Goal: Check status: Check status

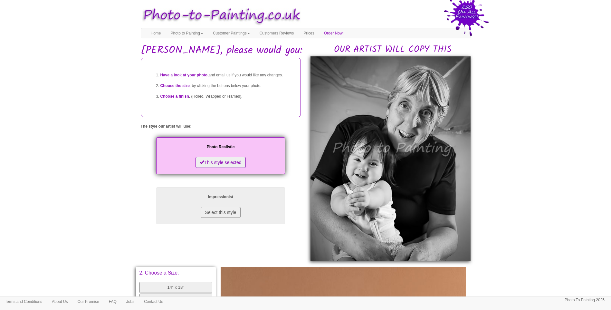
click at [551, 208] on body "Your painting - risk free Toggle navigation Menu Home Photo to Painting Photo t…" at bounding box center [305, 272] width 611 height 538
drag, startPoint x: 112, startPoint y: 186, endPoint x: 111, endPoint y: 269, distance: 82.7
click at [111, 186] on body "Your painting - risk free Toggle navigation Menu Home Photo to Painting Photo t…" at bounding box center [305, 272] width 611 height 538
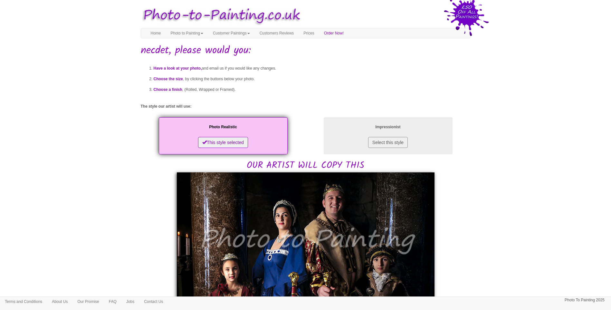
scroll to position [107, 0]
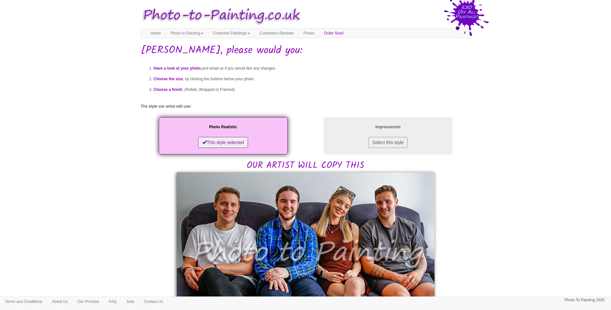
drag, startPoint x: 495, startPoint y: 225, endPoint x: 488, endPoint y: 225, distance: 6.8
click at [495, 225] on body "Your painting - risk free Toggle navigation Menu Home Photo to Painting Photo t…" at bounding box center [305, 311] width 611 height 616
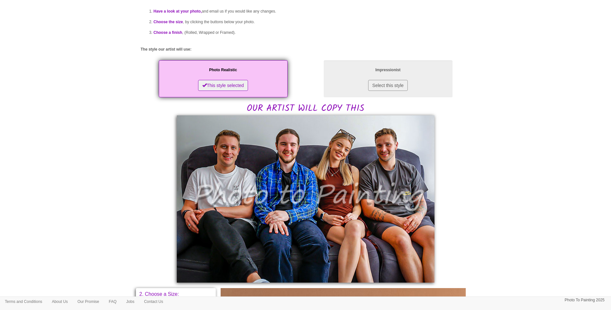
scroll to position [107, 0]
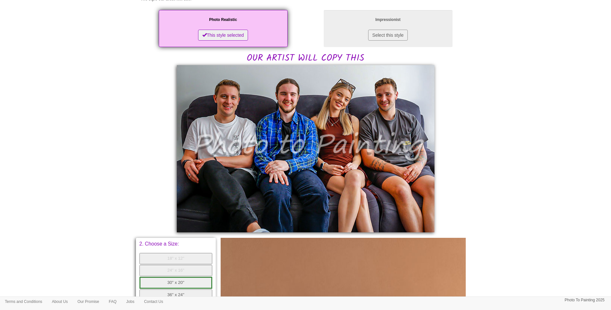
click at [543, 172] on body "Your painting - risk free Toggle navigation Menu Home Photo to Painting Photo t…" at bounding box center [305, 204] width 611 height 616
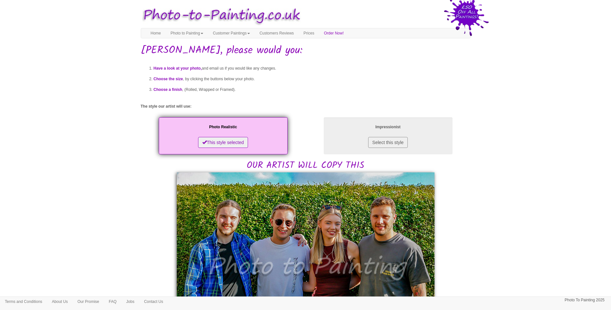
click at [516, 218] on body "Your painting - risk free Toggle navigation Menu Home Photo to Painting Photo t…" at bounding box center [305, 308] width 611 height 611
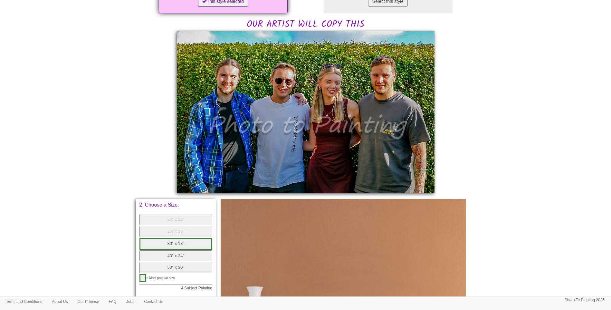
scroll to position [107, 0]
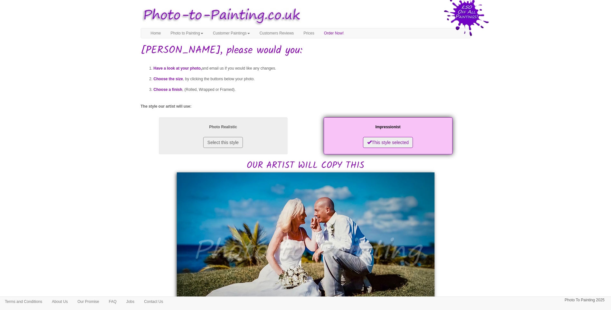
click at [517, 267] on body "Your painting - risk free Toggle navigation Menu Home Photo to Painting Photo t…" at bounding box center [305, 309] width 611 height 612
drag, startPoint x: 592, startPoint y: 222, endPoint x: 384, endPoint y: 218, distance: 208.0
click at [590, 220] on body "Your painting - risk free Toggle navigation Menu Home Photo to Painting Photo t…" at bounding box center [305, 309] width 611 height 612
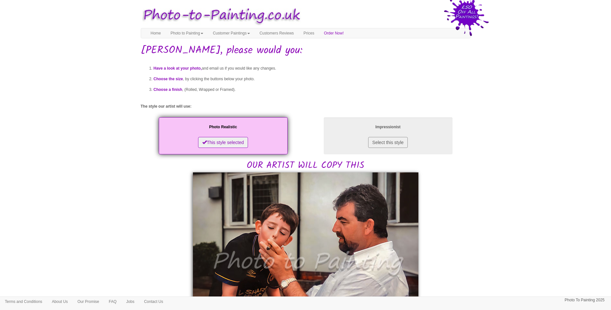
click at [605, 261] on body "Your painting - risk free Toggle navigation Menu Home Photo to Painting Photo t…" at bounding box center [305, 313] width 611 height 620
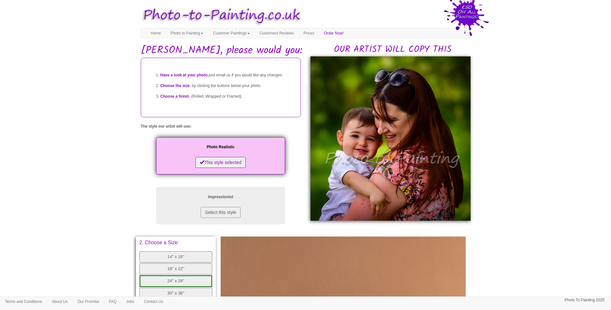
click at [513, 176] on body "Your painting - risk free Toggle navigation Menu Home Photo to Painting Photo t…" at bounding box center [305, 256] width 611 height 507
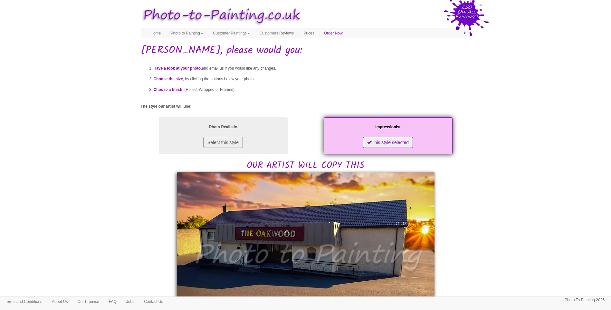
click at [565, 207] on body "Your painting - risk free Toggle navigation Menu Home Photo to Painting Photo t…" at bounding box center [305, 302] width 611 height 598
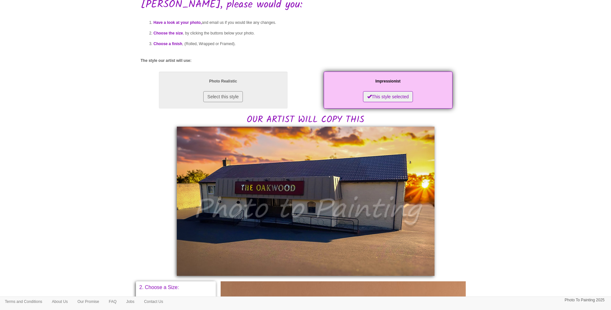
scroll to position [107, 0]
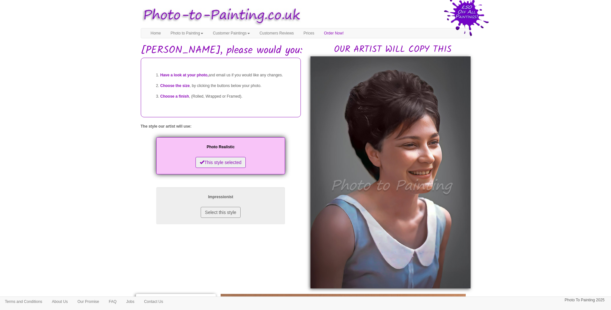
click at [542, 163] on body "Your painting - risk free Toggle navigation Menu Home Photo to Painting Photo t…" at bounding box center [305, 285] width 611 height 565
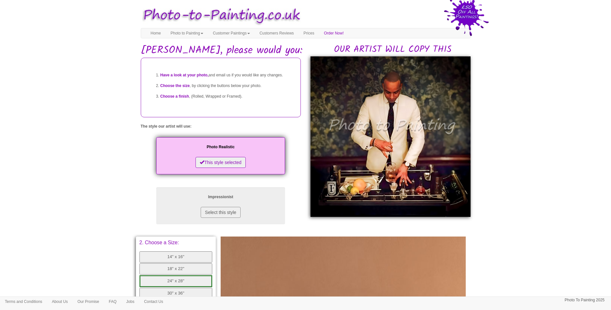
click at [349, 1] on html "Your painting - risk free Toggle navigation Menu Home Photo to Painting Photo t…" at bounding box center [305, 253] width 611 height 507
click at [572, 195] on body "Your painting - risk free Toggle navigation Menu Home Photo to Painting Photo t…" at bounding box center [305, 256] width 611 height 507
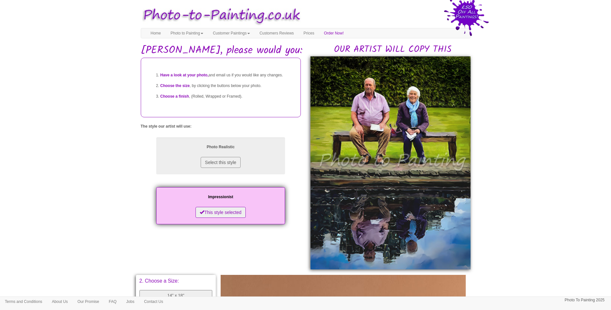
click at [527, 180] on body "Your painting - risk free Toggle navigation Menu Home Photo to Painting Photo t…" at bounding box center [305, 276] width 611 height 546
